Goal: Obtain resource: Download file/media

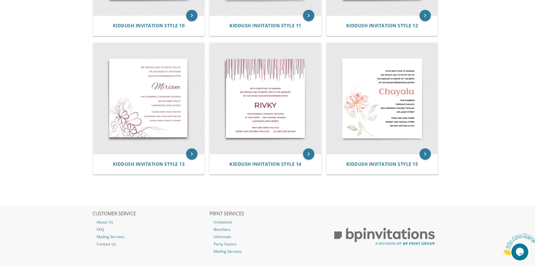
scroll to position [604, 0]
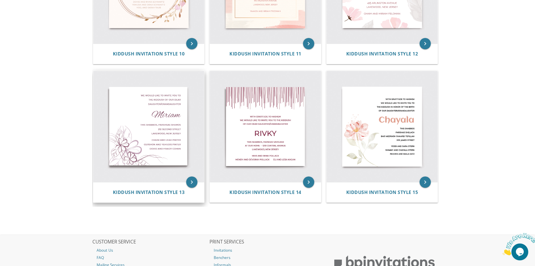
click at [147, 141] on img at bounding box center [148, 126] width 111 height 111
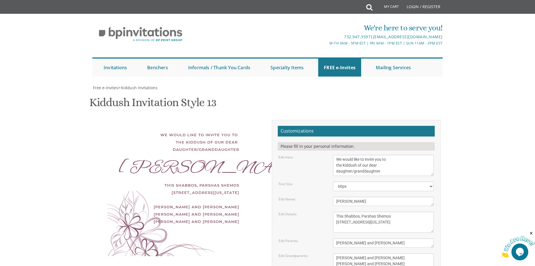
scroll to position [56, 0]
drag, startPoint x: 280, startPoint y: 132, endPoint x: 276, endPoint y: 134, distance: 3.9
